Goal: Task Accomplishment & Management: Use online tool/utility

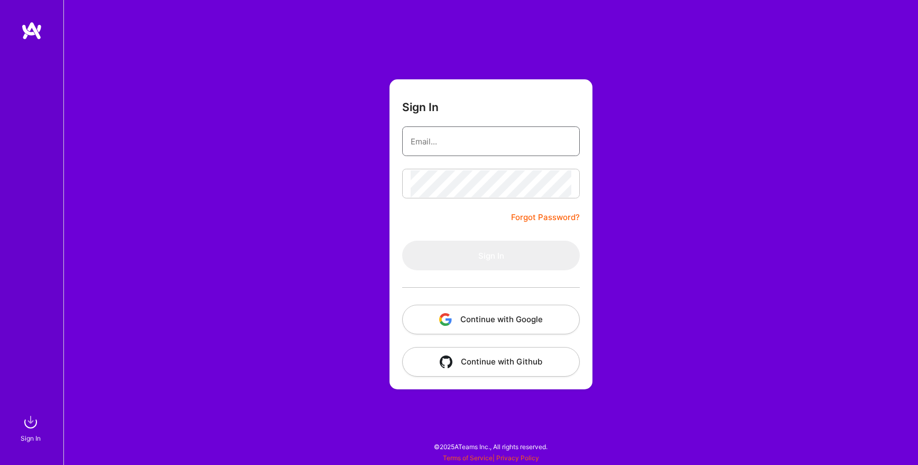
type input "[EMAIL_ADDRESS][DOMAIN_NAME]"
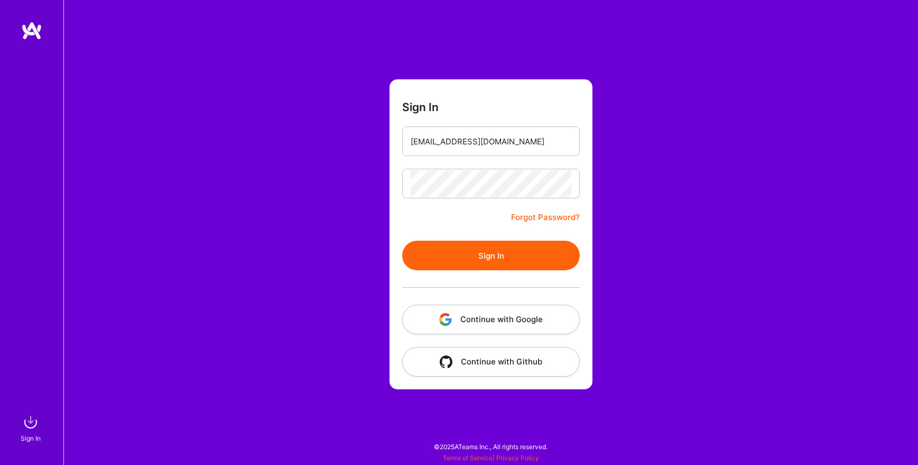
click at [473, 274] on div at bounding box center [491, 287] width 178 height 34
click at [486, 257] on button "Sign In" at bounding box center [491, 256] width 178 height 30
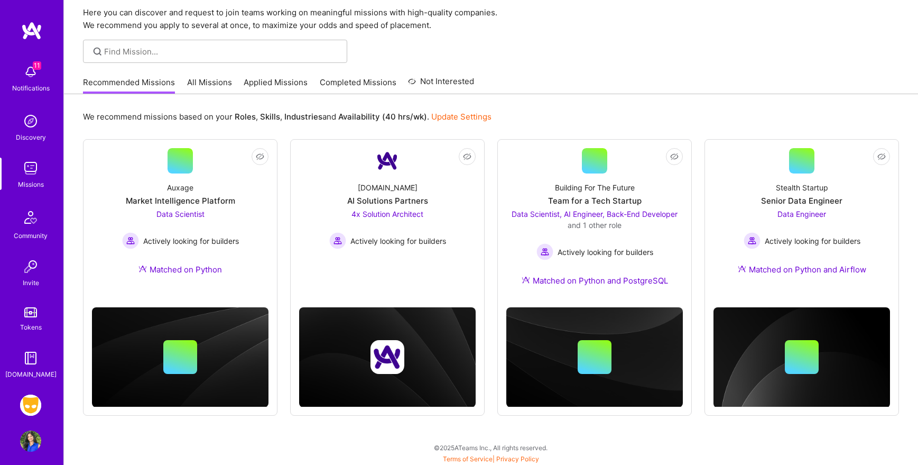
scroll to position [40, 0]
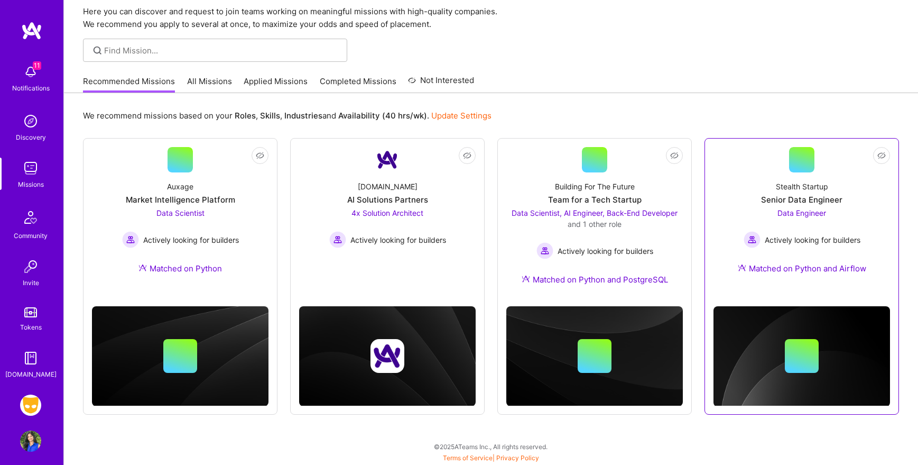
click at [853, 210] on div "Data Engineer Actively looking for builders" at bounding box center [802, 227] width 117 height 41
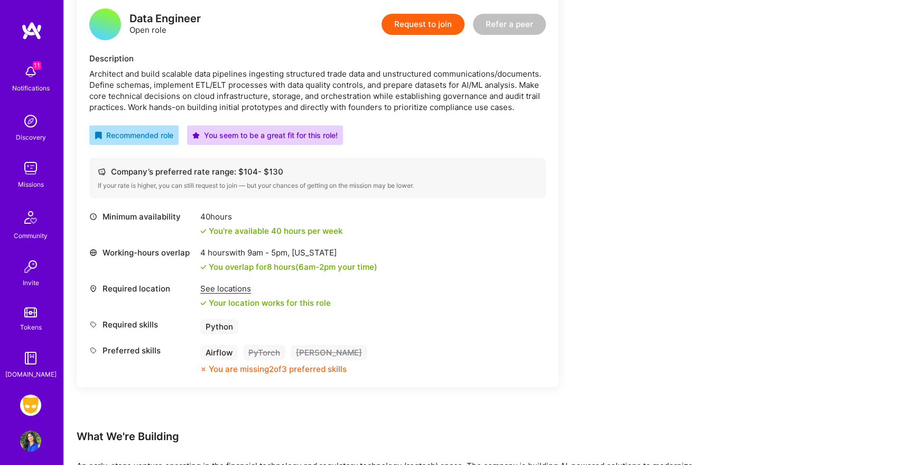
scroll to position [274, 0]
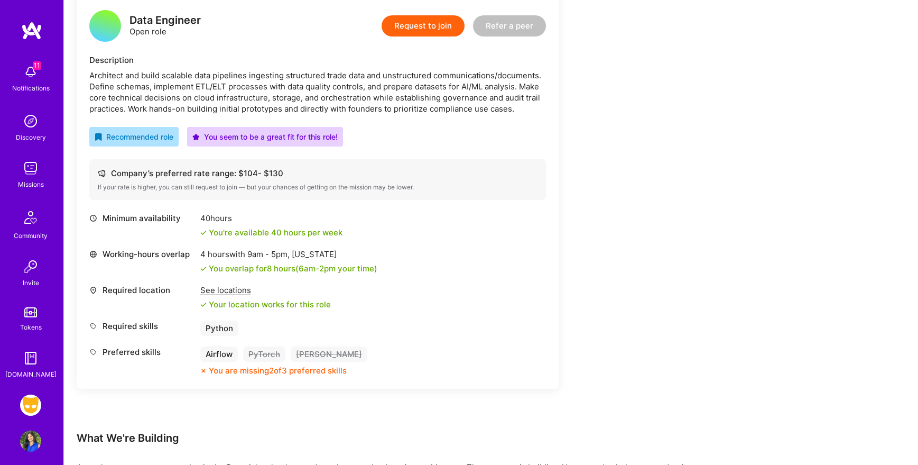
click at [31, 435] on img at bounding box center [30, 440] width 21 height 21
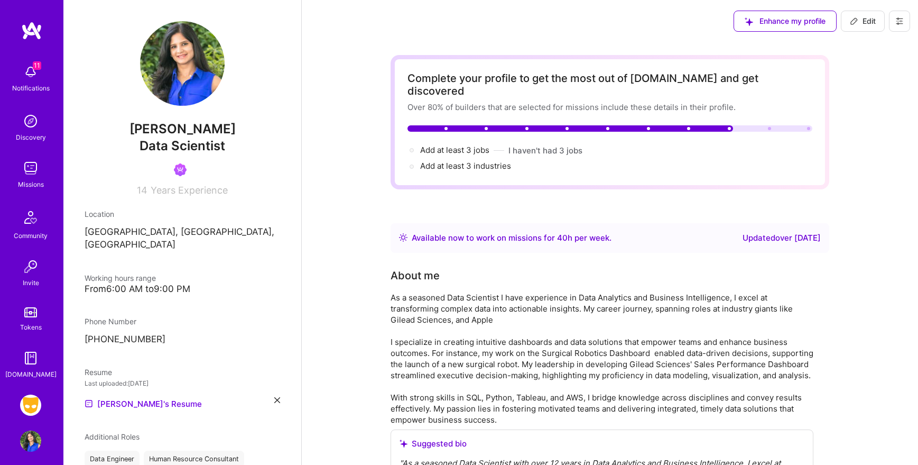
click at [33, 400] on img at bounding box center [30, 404] width 21 height 21
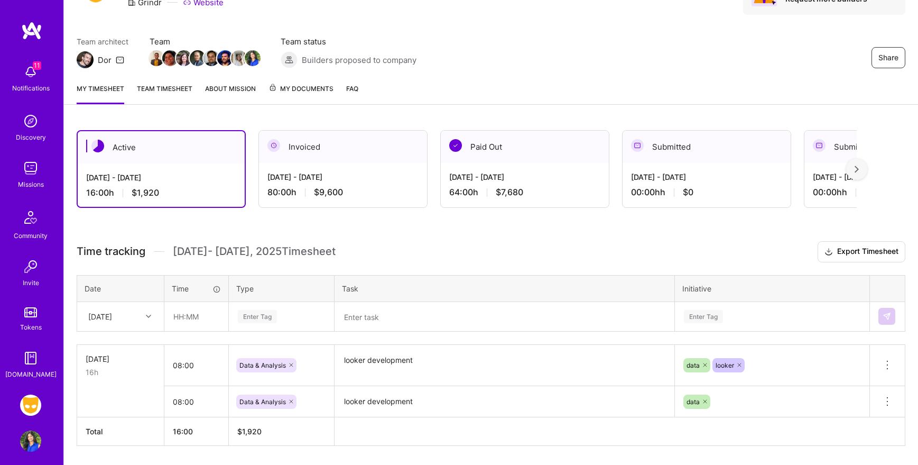
scroll to position [97, 0]
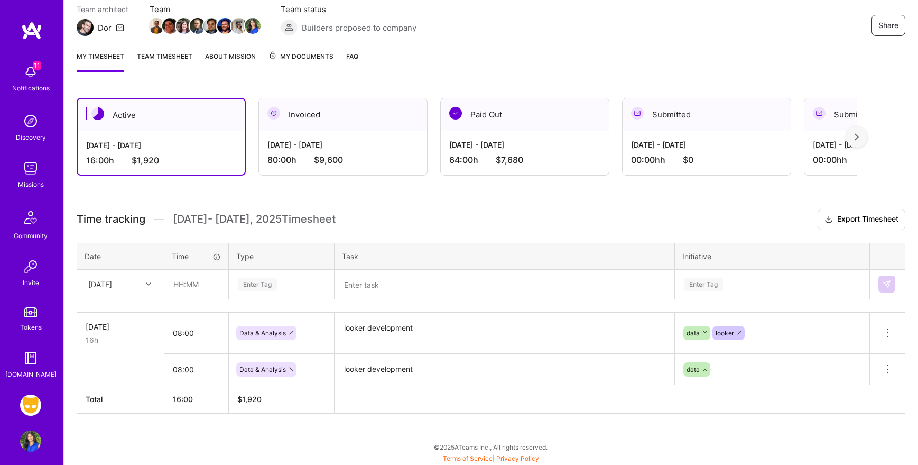
click at [147, 280] on div at bounding box center [150, 284] width 16 height 14
click at [127, 333] on div "[DATE]" at bounding box center [121, 334] width 86 height 20
click at [198, 284] on input "text" at bounding box center [196, 284] width 63 height 28
type input "08:00"
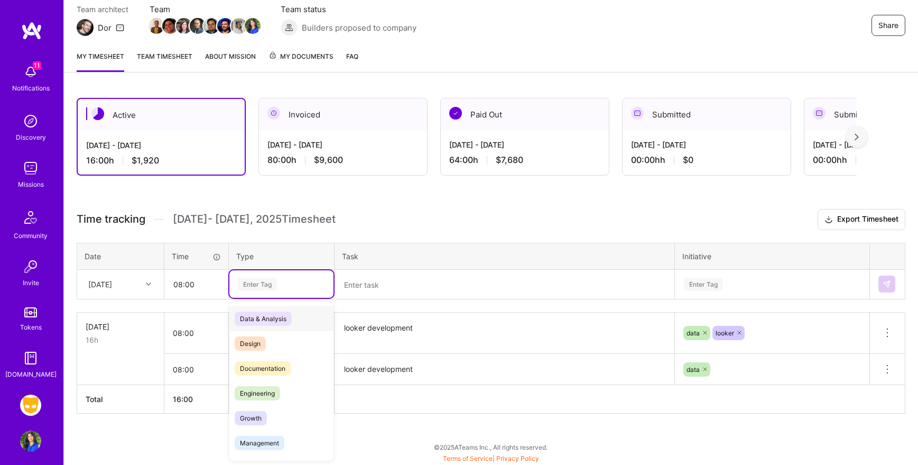
click at [263, 284] on div "Enter Tag" at bounding box center [257, 284] width 39 height 16
click at [280, 316] on span "Data & Analysis" at bounding box center [263, 318] width 57 height 14
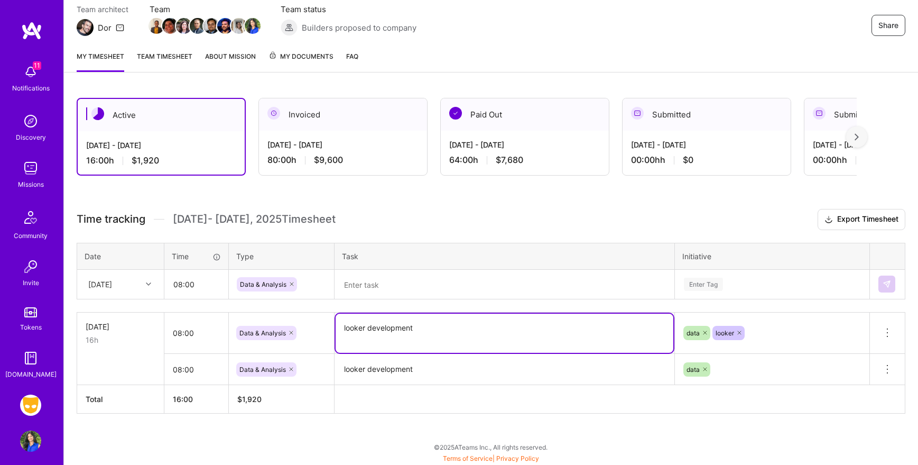
drag, startPoint x: 427, startPoint y: 327, endPoint x: 334, endPoint y: 322, distance: 93.2
click at [335, 322] on td "looker development" at bounding box center [505, 333] width 340 height 42
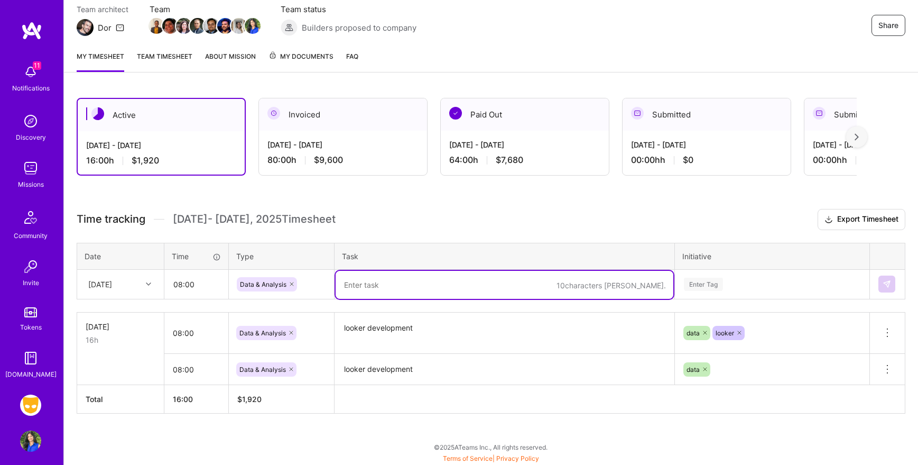
click at [397, 278] on textarea at bounding box center [505, 285] width 338 height 28
paste textarea "looker development"
type textarea "looker development"
click at [721, 282] on div "Enter Tag" at bounding box center [772, 283] width 193 height 27
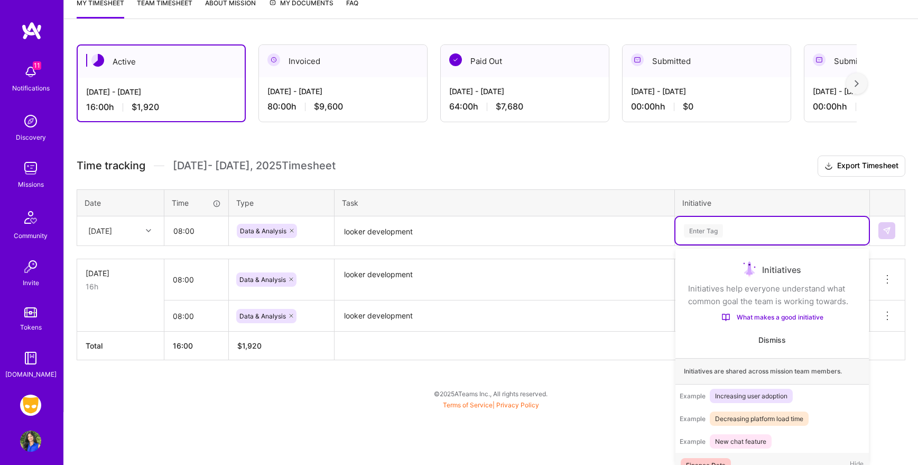
scroll to position [17, 0]
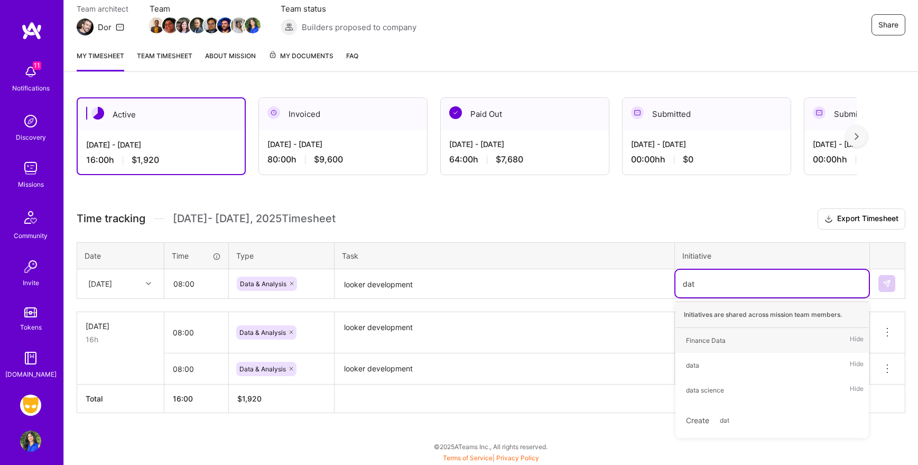
type input "data"
click at [691, 365] on div "data" at bounding box center [692, 365] width 13 height 11
type input "loo"
click at [699, 338] on div "looker" at bounding box center [695, 340] width 19 height 11
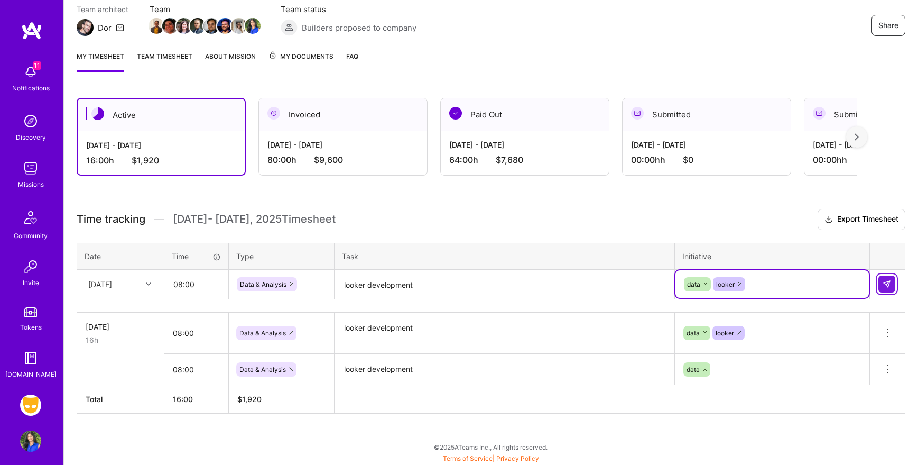
click at [887, 278] on button at bounding box center [887, 283] width 17 height 17
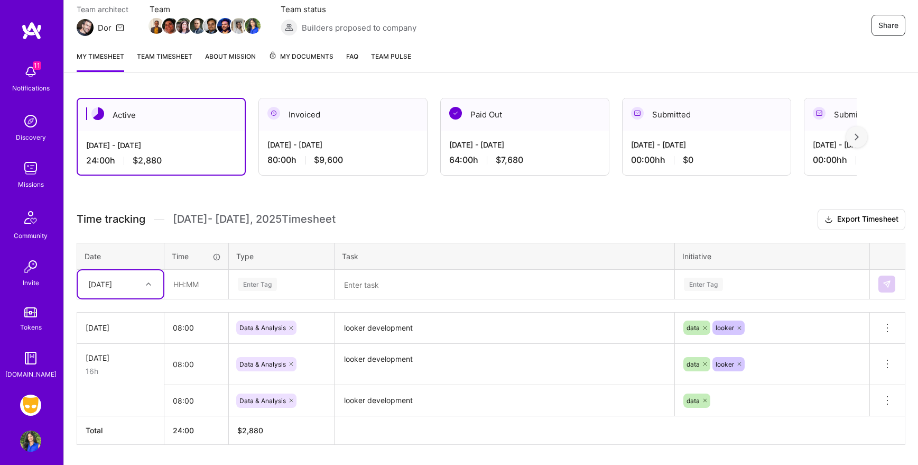
scroll to position [128, 0]
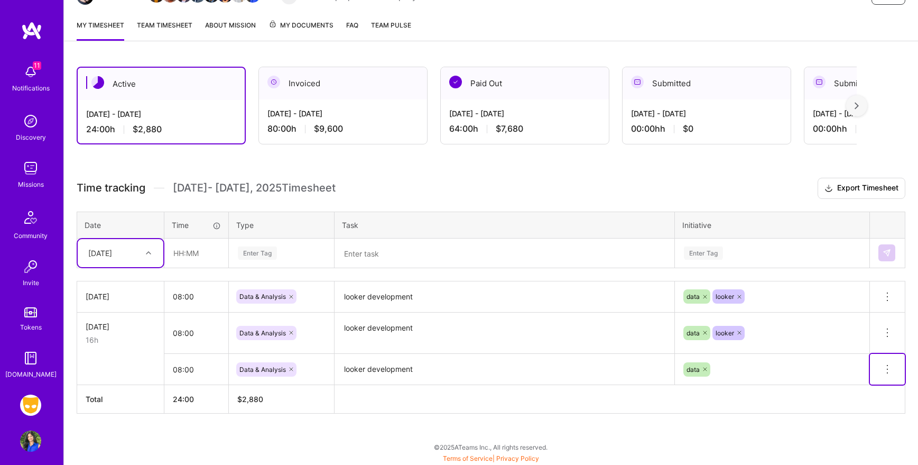
click at [888, 368] on icon at bounding box center [887, 369] width 13 height 13
click at [863, 383] on button "Delete row" at bounding box center [861, 387] width 55 height 26
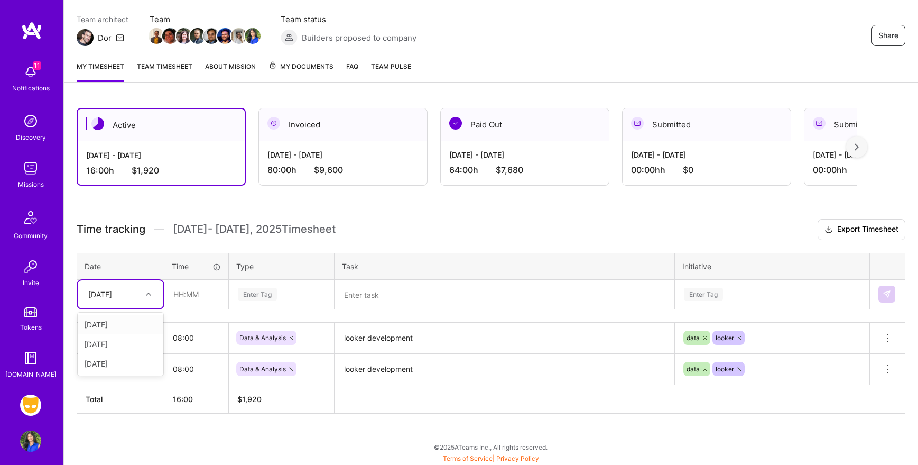
click at [149, 294] on icon at bounding box center [148, 293] width 5 height 5
click at [126, 346] on div "[DATE]" at bounding box center [121, 344] width 86 height 20
click at [211, 292] on input "text" at bounding box center [196, 294] width 63 height 28
type input "08:00"
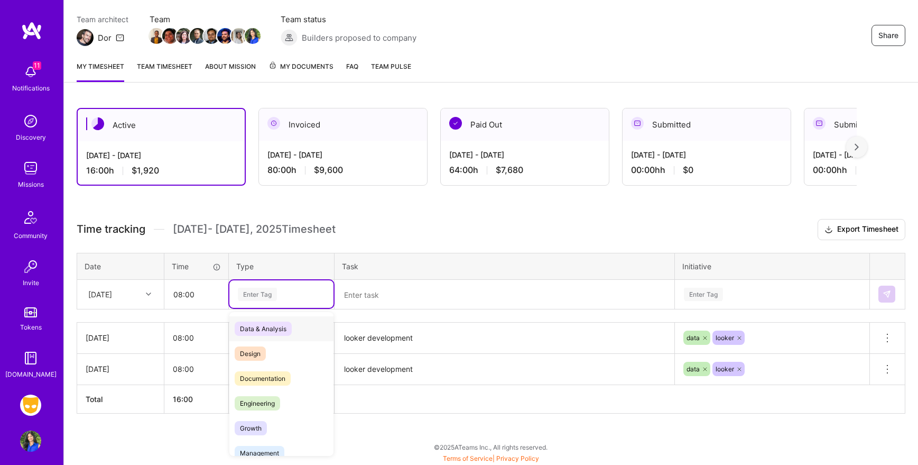
click at [260, 299] on div "Enter Tag" at bounding box center [257, 294] width 39 height 16
click at [261, 327] on span "Data & Analysis" at bounding box center [263, 328] width 57 height 14
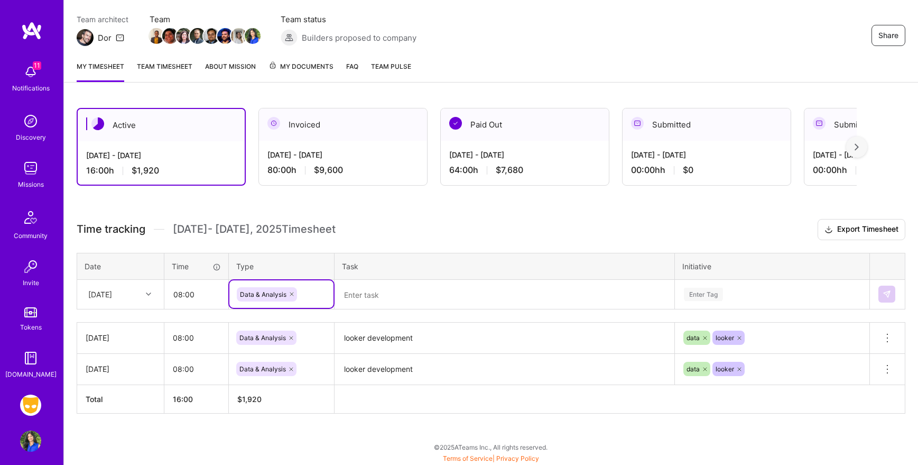
click at [382, 298] on textarea at bounding box center [505, 295] width 338 height 28
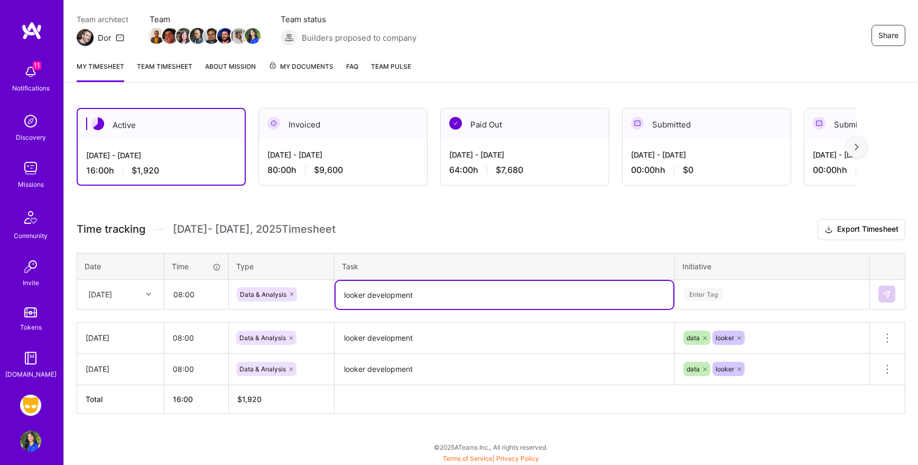
type textarea "looker development"
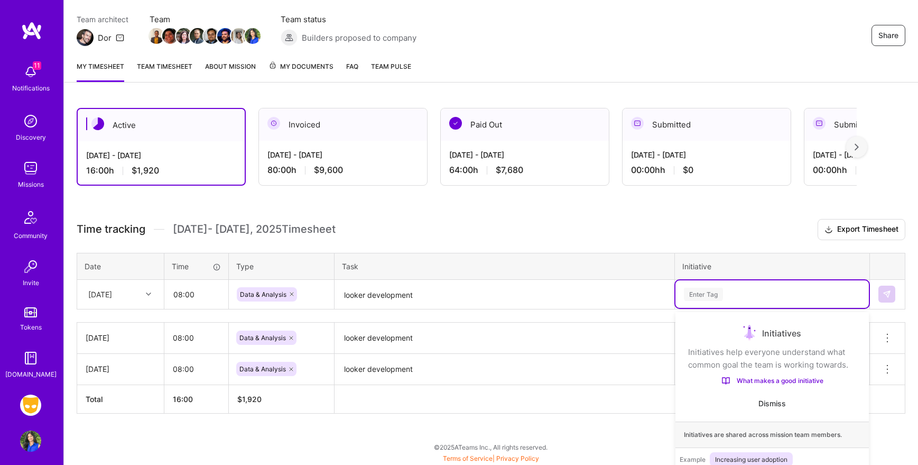
click at [713, 291] on div "option looker, selected. option Finance Data focused, 1 of 59. 59 results avail…" at bounding box center [772, 293] width 193 height 27
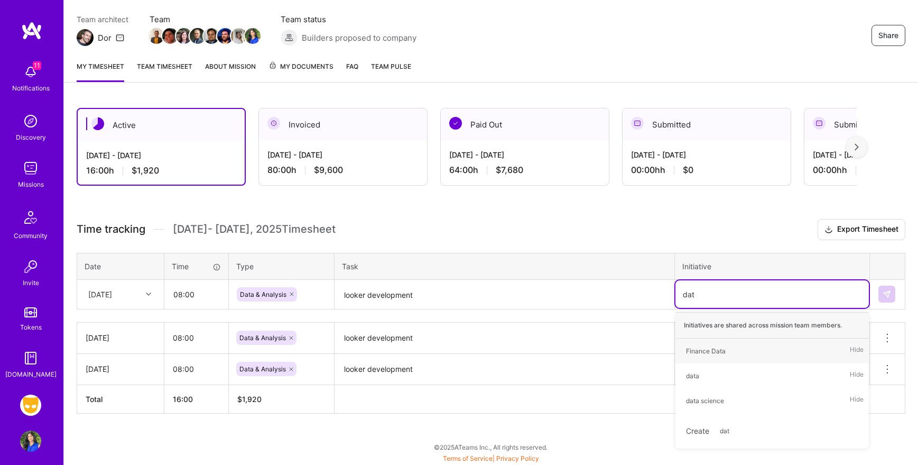
type input "data"
click at [691, 373] on div "data" at bounding box center [692, 375] width 13 height 11
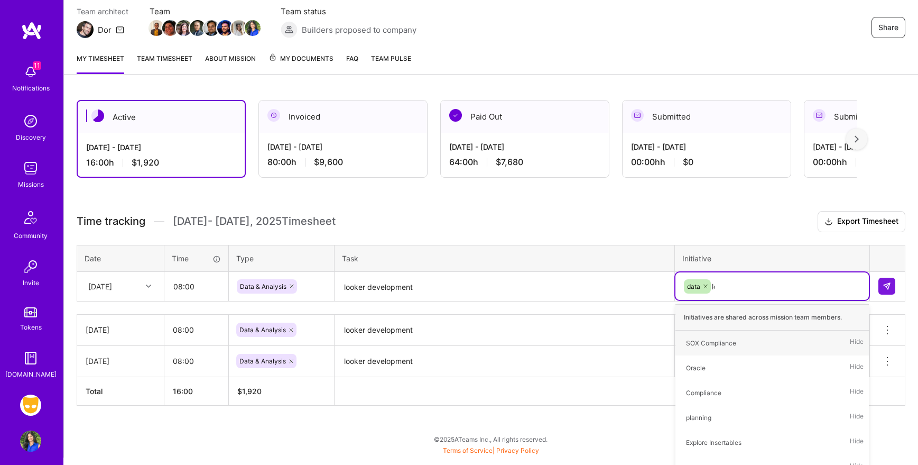
type input "loo"
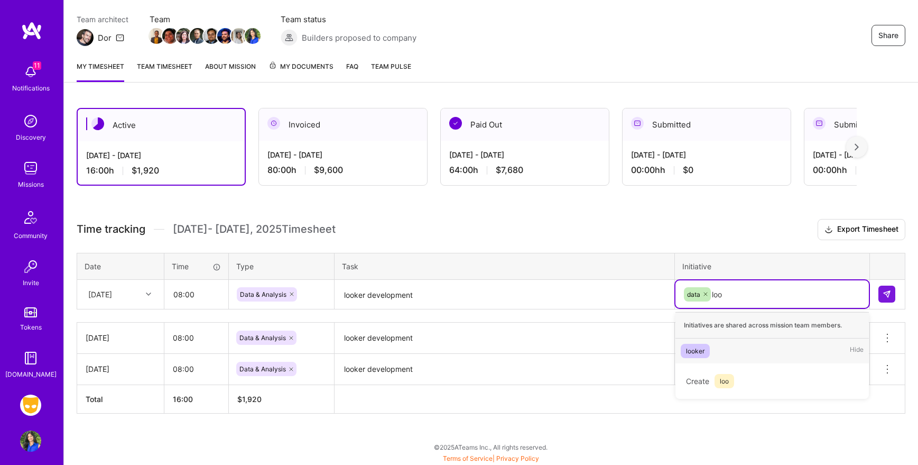
click at [690, 347] on div "looker" at bounding box center [695, 350] width 19 height 11
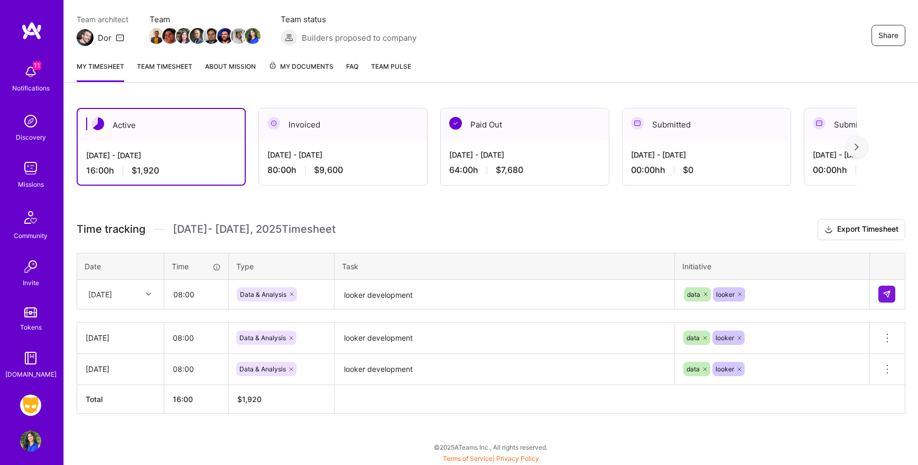
click at [639, 445] on div "Active [DATE] - [DATE] 16:00 h $1,920 Invoiced [DATE] - [DATE] 80:00 h $9,600 P…" at bounding box center [491, 280] width 854 height 370
click at [890, 294] on img at bounding box center [887, 294] width 8 height 8
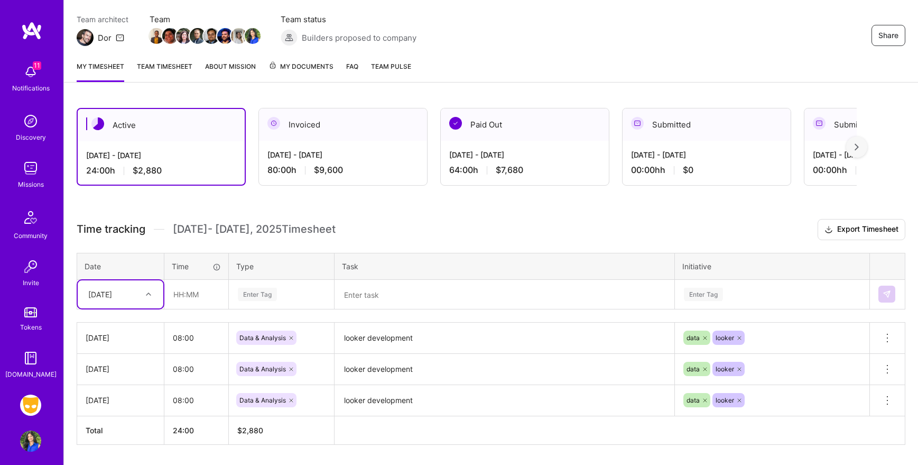
click at [31, 72] on img at bounding box center [30, 71] width 21 height 21
click at [28, 78] on div "11 Notifications Discovery Missions Community Invite Tokens [DOMAIN_NAME]" at bounding box center [31, 219] width 63 height 320
